Goal: Find specific page/section: Find specific page/section

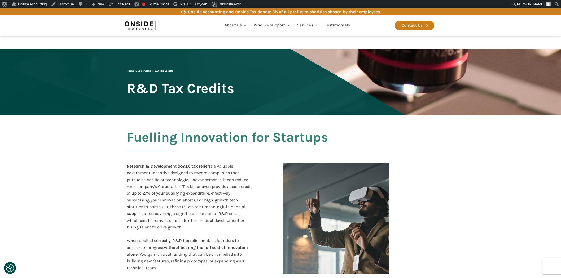
scroll to position [884, 0]
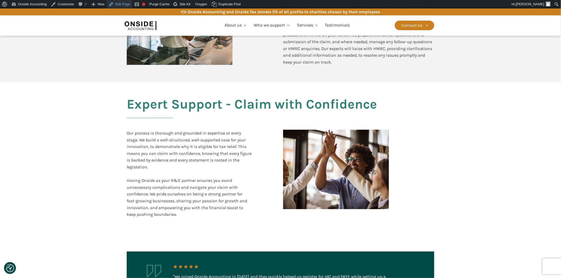
click at [121, 4] on link "Edit Page" at bounding box center [120, 4] width 26 height 8
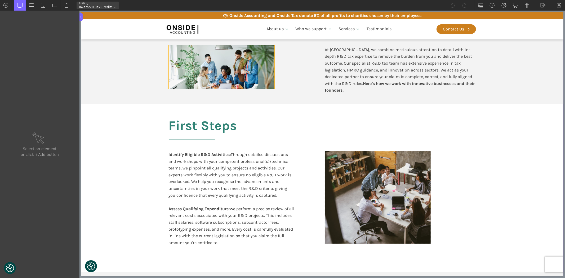
scroll to position [530, 0]
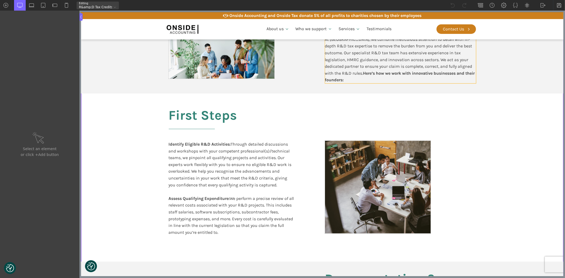
click at [327, 76] on b "Here’s how we work with innovative businesses and their founders:" at bounding box center [400, 77] width 150 height 12
type input "text_block-382-611"
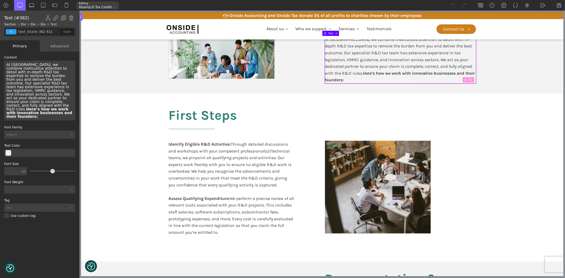
click at [6, 102] on div "At [GEOGRAPHIC_DATA], we combine meticulous attention to detail with in-depth R…" at bounding box center [39, 91] width 71 height 60
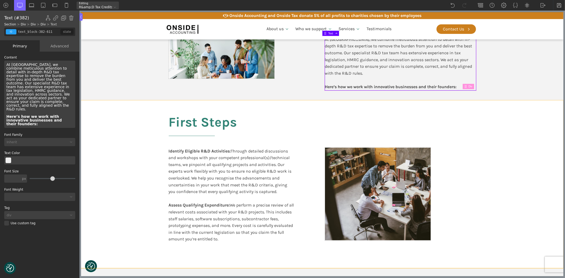
click at [455, 137] on div "First Steps Identify Eligible R&D Activities: Through detailed discussions and …" at bounding box center [322, 184] width 318 height 168
type input "split-content-full-heading"
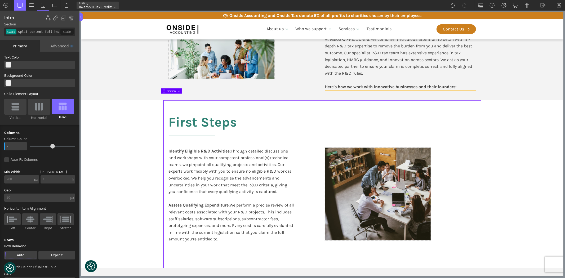
click at [330, 84] on b "Here’s how we work with innovative businesses and their founders:" at bounding box center [391, 86] width 132 height 5
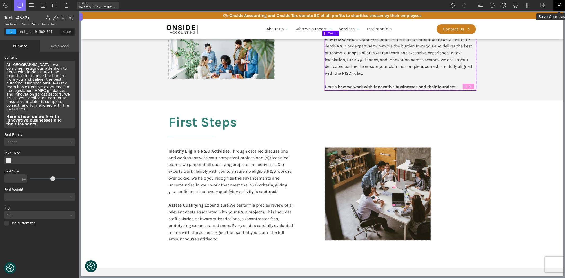
click at [559, 3] on img at bounding box center [559, 5] width 5 height 5
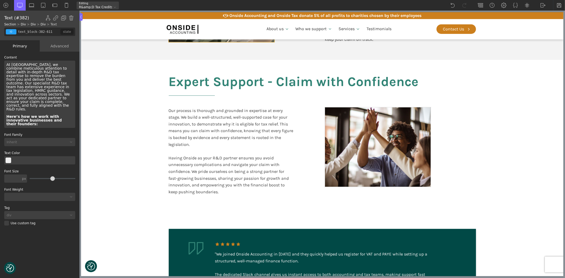
scroll to position [942, 0]
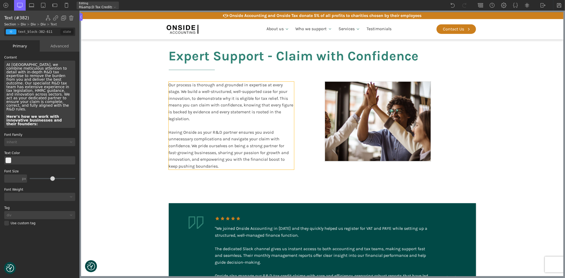
click at [229, 146] on div "Our process is thorough and grounded in expertise at every stage. We build a we…" at bounding box center [231, 126] width 125 height 88
type input "text_block-353-611"
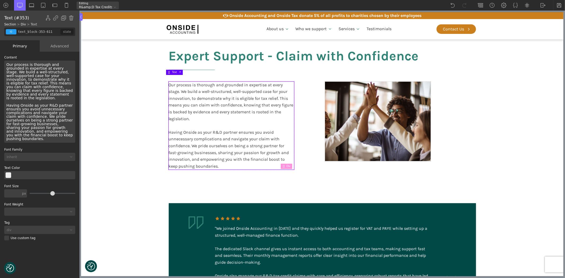
click at [206, 104] on div "Our process is thorough and grounded in expertise at every stage. We build a we…" at bounding box center [231, 126] width 125 height 88
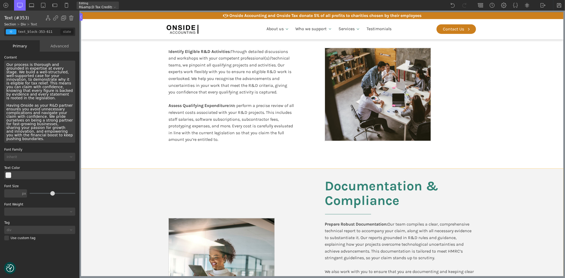
scroll to position [589, 0]
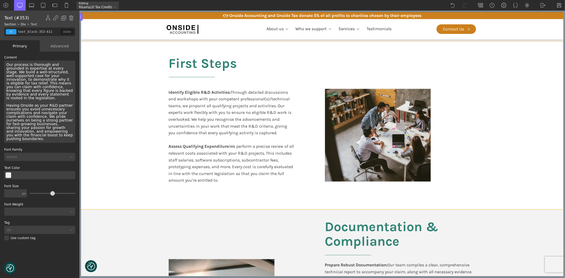
click at [148, 125] on section "First Steps Identify Eligible R&D Activities: Through detailed discussions and …" at bounding box center [322, 126] width 483 height 168
type input "split-content-full-heading"
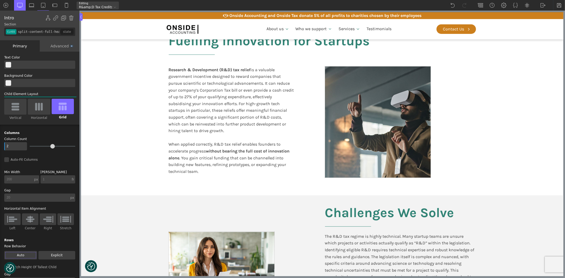
scroll to position [325, 0]
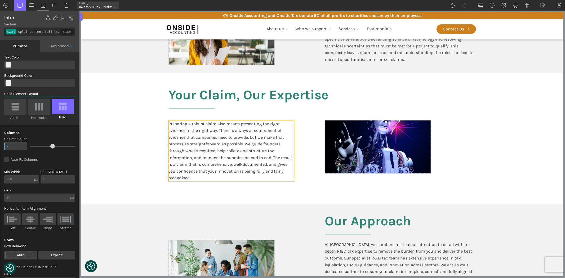
click at [239, 151] on div "Preparing a robust claim also means presenting the right evidence in the right …" at bounding box center [231, 151] width 125 height 61
type input "text_block-370-611"
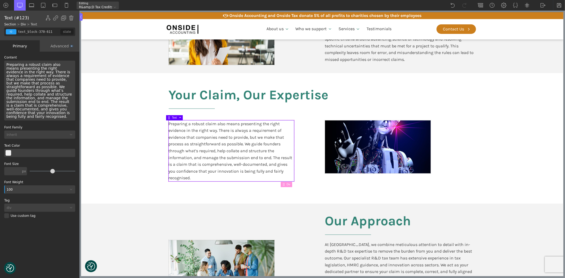
click at [247, 147] on div "Preparing a robust claim also means presenting the right evidence in the right …" at bounding box center [231, 151] width 125 height 61
click at [244, 144] on div "Preparing a robust claim also means presenting the right evidence in the right …" at bounding box center [231, 151] width 125 height 61
click at [52, 83] on div "Preparing a robust claim also means presenting the right evidence in the right …" at bounding box center [39, 91] width 71 height 60
drag, startPoint x: 52, startPoint y: 83, endPoint x: 20, endPoint y: 86, distance: 31.7
click at [20, 86] on div "Preparing a robust claim also means presenting the right evidence in the right …" at bounding box center [39, 91] width 71 height 60
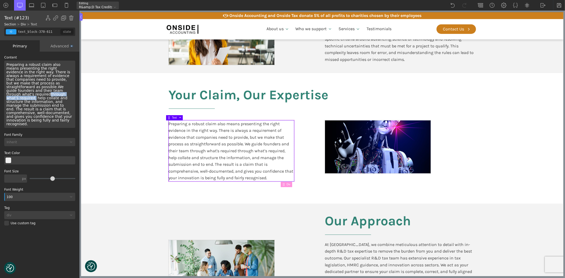
drag, startPoint x: 20, startPoint y: 91, endPoint x: 60, endPoint y: 91, distance: 39.5
click at [60, 91] on div "Preparing a robust claim also means presenting the right evidence in the right …" at bounding box center [39, 94] width 71 height 67
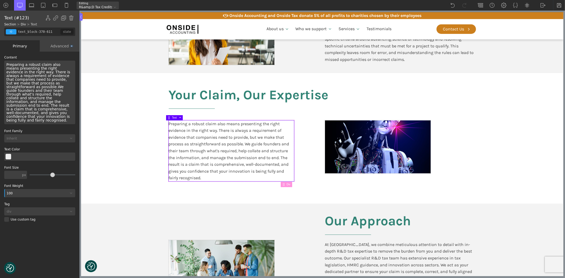
click at [25, 96] on div "Preparing a robust claim also means presenting the right evidence in the right …" at bounding box center [39, 93] width 71 height 64
click at [558, 5] on img at bounding box center [559, 5] width 5 height 5
click at [559, 5] on img at bounding box center [559, 5] width 5 height 5
click at [544, 5] on img at bounding box center [543, 5] width 5 height 5
click at [546, 11] on link "WP Admin" at bounding box center [549, 14] width 23 height 8
